Goal: Task Accomplishment & Management: Complete application form

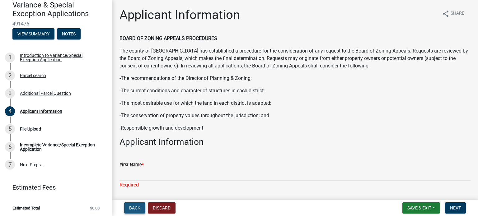
click at [135, 210] on span "Back" at bounding box center [134, 208] width 11 height 5
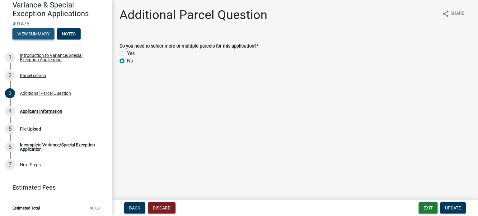
click at [33, 30] on button "View Summary" at bounding box center [33, 33] width 42 height 11
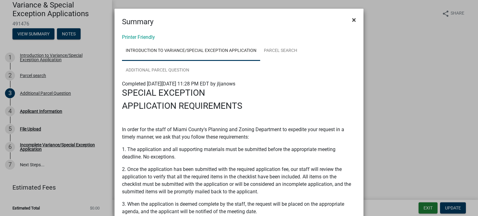
click at [356, 16] on button "×" at bounding box center [354, 19] width 14 height 17
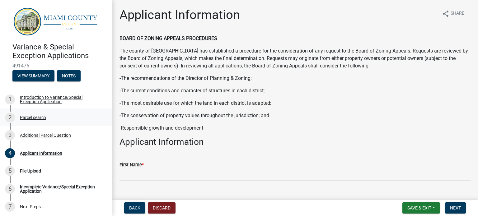
click at [32, 116] on div "Parcel search" at bounding box center [33, 118] width 26 height 4
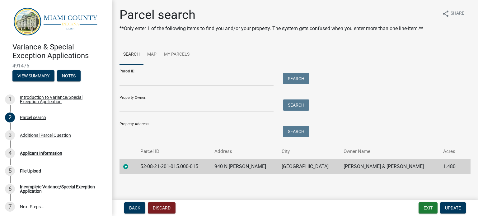
scroll to position [1, 0]
click at [451, 207] on span "Update" at bounding box center [453, 208] width 16 height 5
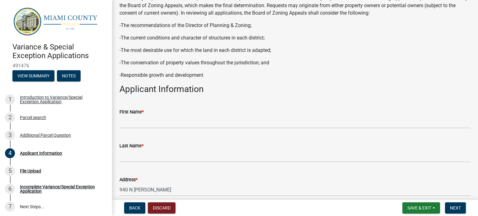
scroll to position [54, 0]
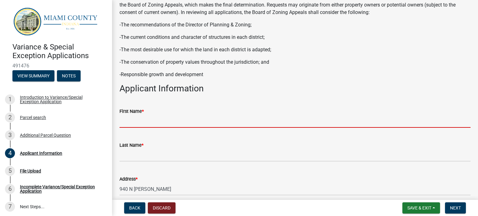
click at [289, 117] on input "First Name *" at bounding box center [295, 121] width 351 height 13
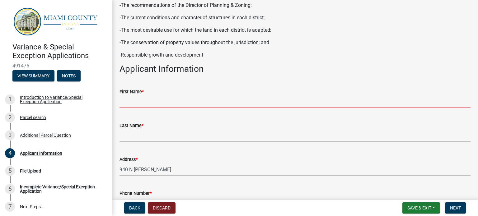
scroll to position [76, 0]
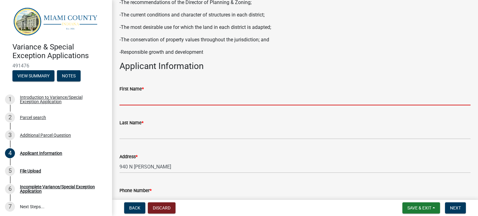
click at [159, 96] on input "First Name *" at bounding box center [295, 99] width 351 height 13
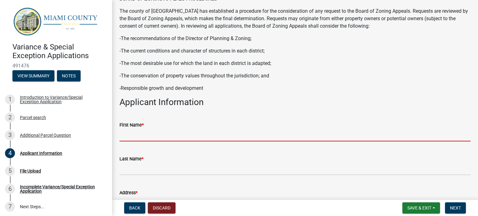
scroll to position [37, 0]
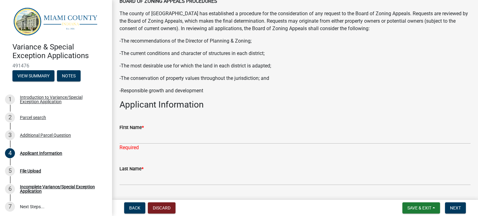
click at [311, 85] on div "BOARD OF ZONING APPEALS PROCEDURES The county of Miami County has established a…" at bounding box center [295, 46] width 351 height 97
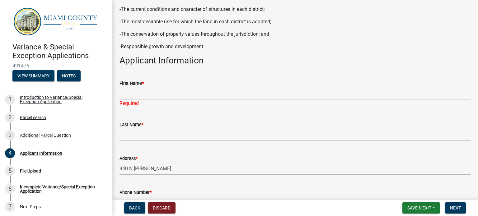
scroll to position [82, 0]
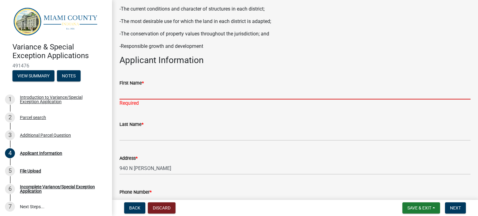
click at [137, 91] on input "First Name *" at bounding box center [295, 93] width 351 height 13
type input "Jordan"
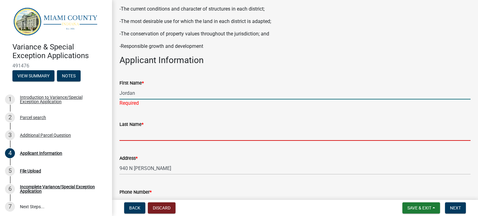
type input "Janowski"
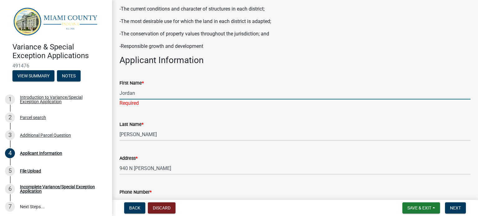
type input "7654697049"
type input "jljanows@gmail.com"
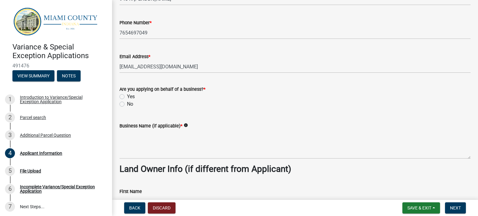
scroll to position [245, 0]
click at [119, 106] on div "Are you applying on behalf of a business? * Yes No" at bounding box center [295, 93] width 361 height 30
click at [127, 102] on label "No" at bounding box center [130, 103] width 6 height 7
click at [127, 102] on input "No" at bounding box center [129, 102] width 4 height 4
radio input "true"
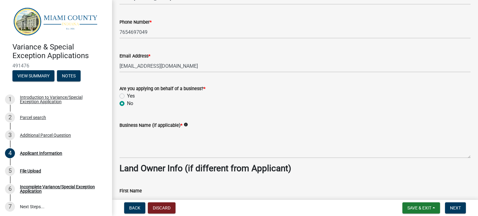
click at [184, 124] on icon "info" at bounding box center [186, 125] width 4 height 4
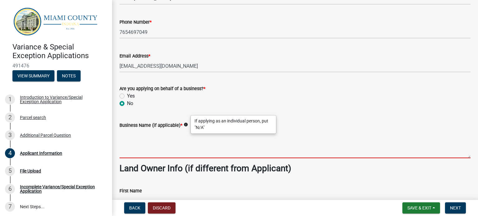
click at [153, 153] on textarea "Business Name (if applicable) *" at bounding box center [295, 143] width 351 height 29
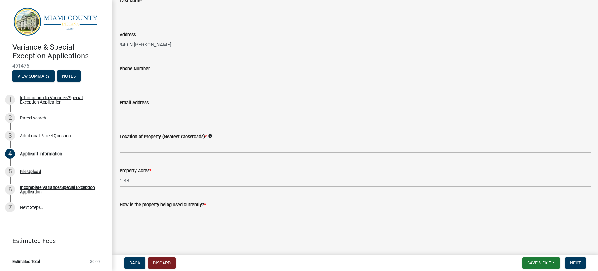
scroll to position [474, 0]
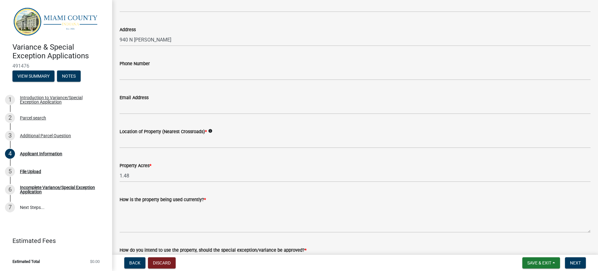
type textarea "N/A"
click at [209, 130] on icon "info" at bounding box center [210, 131] width 4 height 4
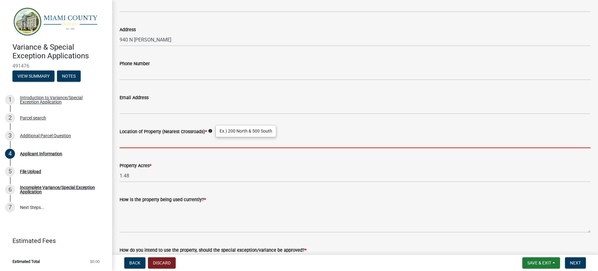
click at [156, 143] on input "Location of Property (Nearest Crossroads) *" at bounding box center [355, 141] width 471 height 13
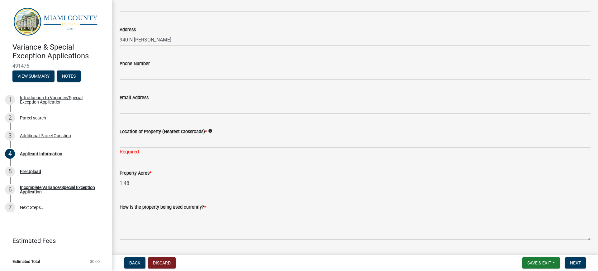
click at [209, 129] on icon "info" at bounding box center [210, 131] width 4 height 4
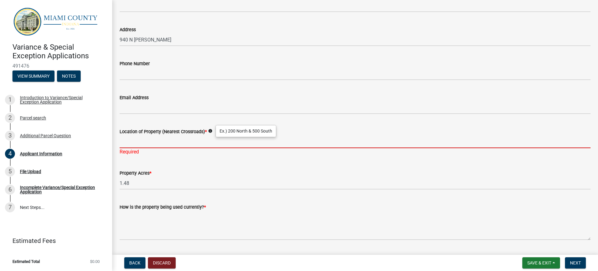
click at [161, 142] on input "Location of Property (Nearest Crossroads) *" at bounding box center [355, 141] width 471 height 13
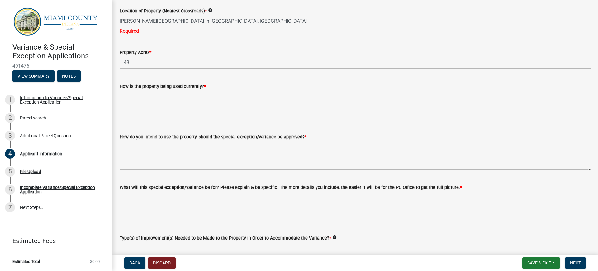
scroll to position [595, 0]
type input "Betty Lane and Grand Avenue in Peru, IN"
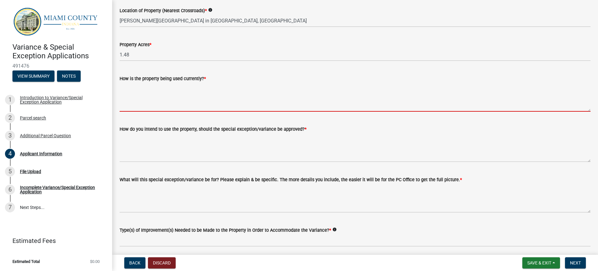
click at [158, 115] on wm-data-entity-input "How is the property being used currently? *" at bounding box center [355, 91] width 471 height 50
click at [157, 91] on textarea "How is the property being used currently? *" at bounding box center [355, 96] width 471 height 29
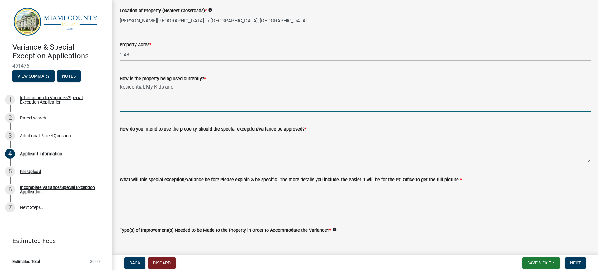
click at [204, 77] on span "*" at bounding box center [205, 78] width 2 height 5
click at [204, 82] on textarea "Residential, My Kids and" at bounding box center [355, 96] width 471 height 29
click at [205, 77] on span "*" at bounding box center [205, 78] width 2 height 5
click at [205, 82] on textarea "Residential, My Kids and" at bounding box center [355, 96] width 471 height 29
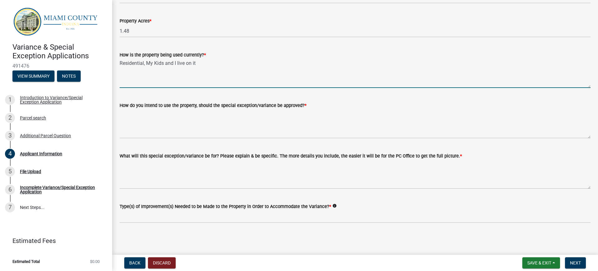
scroll to position [618, 0]
type textarea "Residential, My Kids and I live on it"
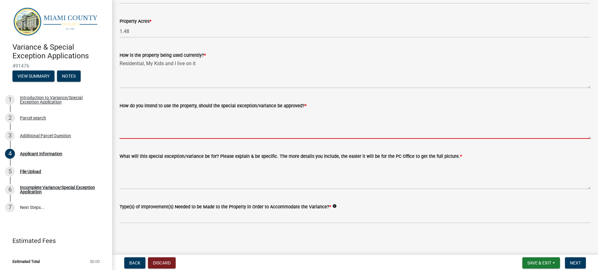
click at [170, 138] on textarea "How do you intend to use the property, should the special exception/variance be…" at bounding box center [355, 123] width 471 height 29
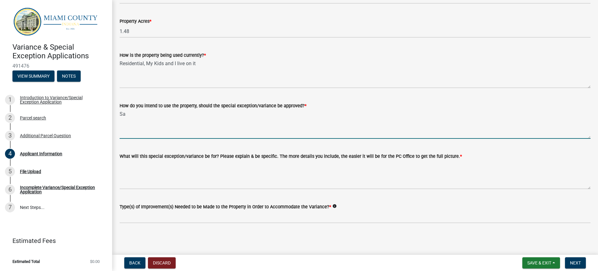
type textarea "S"
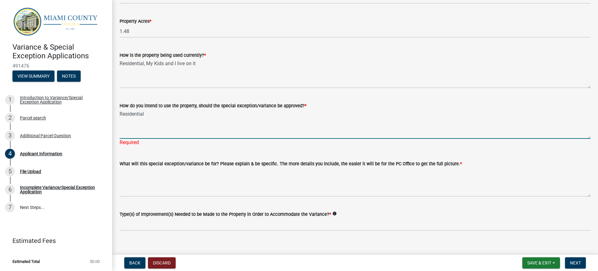
click at [136, 130] on textarea "Residential" at bounding box center [355, 123] width 471 height 29
drag, startPoint x: 151, startPoint y: 115, endPoint x: 105, endPoint y: 118, distance: 46.2
click at [105, 118] on div "Variance & Special Exception Applications 491476 View Summary Notes 1 Introduct…" at bounding box center [299, 135] width 598 height 271
type textarea "Same, Residental. I will love on the property"
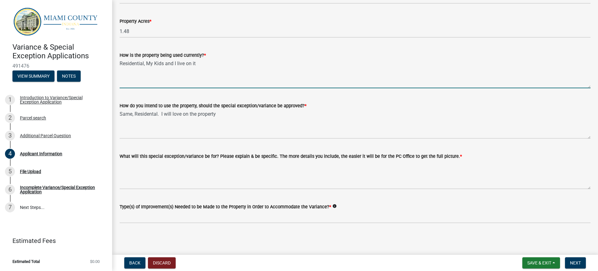
click at [198, 62] on textarea "Residential, My Kids and I live on it" at bounding box center [355, 73] width 471 height 29
type textarea "Residential, My Kids and I live in our home on the property."
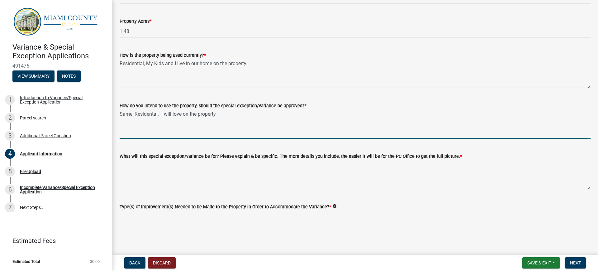
drag, startPoint x: 220, startPoint y: 113, endPoint x: 161, endPoint y: 115, distance: 58.9
click at [161, 115] on textarea "Same, Residental. I will love on the property" at bounding box center [355, 123] width 471 height 29
click at [244, 113] on textarea "Same, Residental. My kids and I would continue to live" at bounding box center [355, 123] width 471 height 29
type textarea "Same, Residental. My kids and I would continue to live on the property."
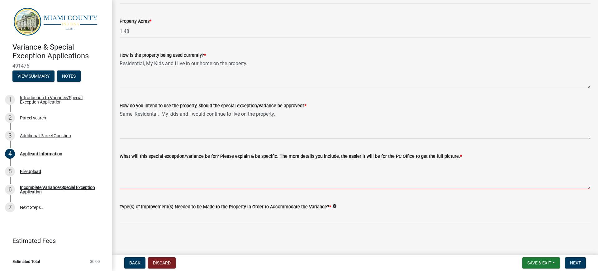
click at [221, 183] on textarea "What will this special exception/variance be for? Please explain & be specific.…" at bounding box center [355, 174] width 471 height 29
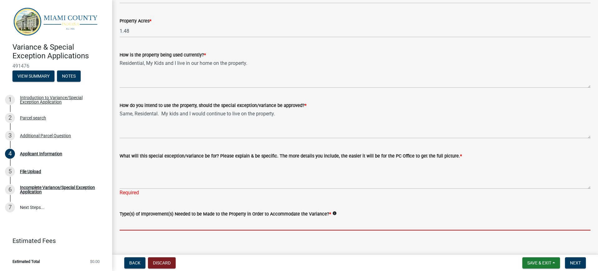
click at [247, 216] on form "Type(s) of Improvement(s) Needed to be Made to the Property in Order to Accommo…" at bounding box center [355, 220] width 471 height 20
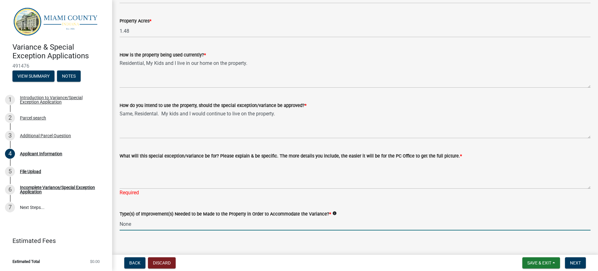
scroll to position [626, 0]
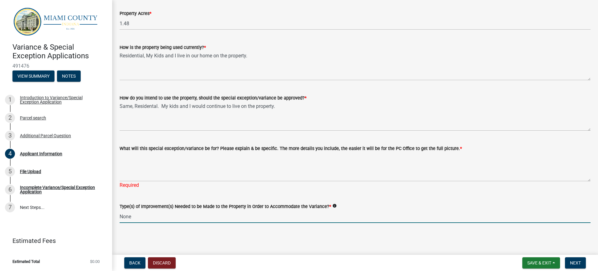
type input "None"
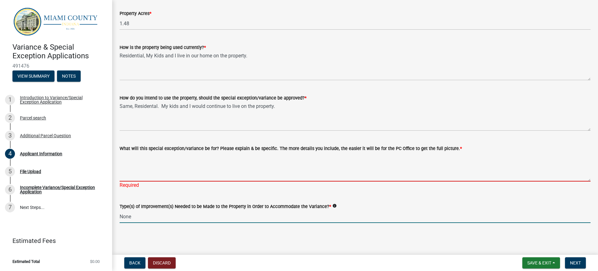
click at [160, 169] on textarea "What will this special exception/variance be for? Please explain & be specific.…" at bounding box center [355, 166] width 471 height 29
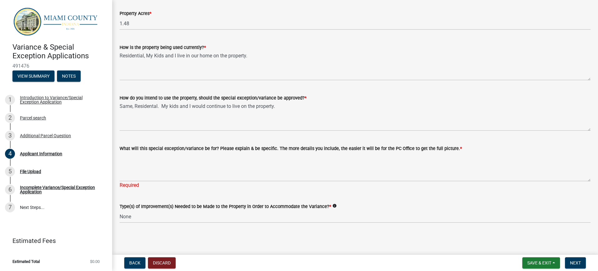
click at [218, 188] on div "Required" at bounding box center [355, 184] width 471 height 7
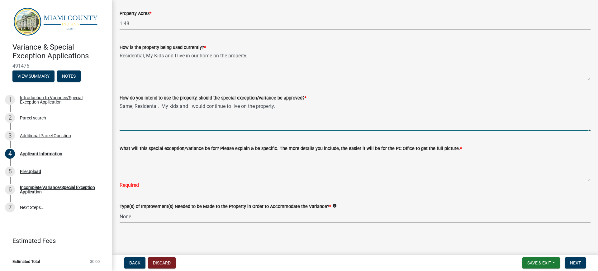
click at [277, 106] on textarea "Same, Residental. My kids and I would continue to live on the property." at bounding box center [355, 116] width 471 height 29
type textarea "Same, Residental. My kids and I would continue to live on the property in our h…"
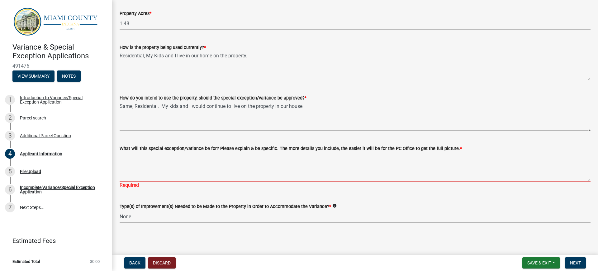
click at [162, 169] on textarea "What will this special exception/variance be for? Please explain & be specific.…" at bounding box center [355, 166] width 471 height 29
